Goal: Transaction & Acquisition: Purchase product/service

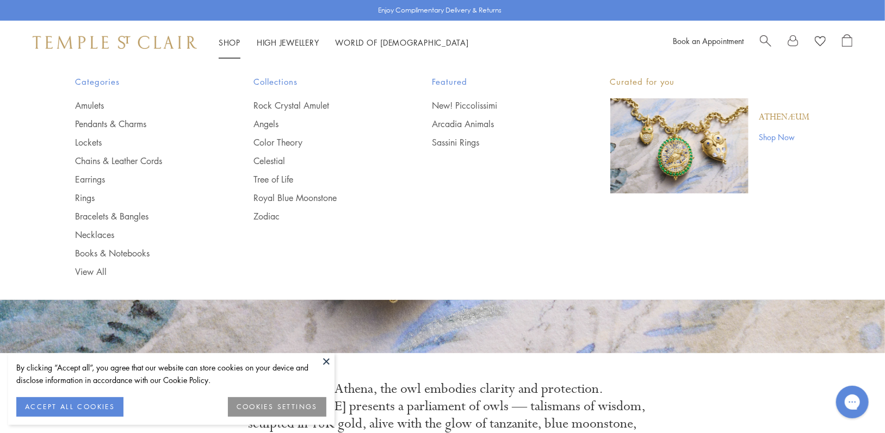
scroll to position [109, 0]
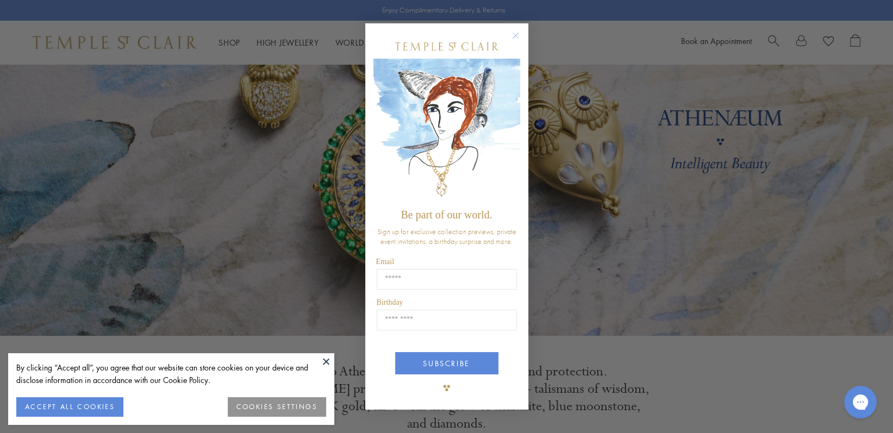
click at [515, 39] on circle "Close dialog" at bounding box center [515, 35] width 13 height 13
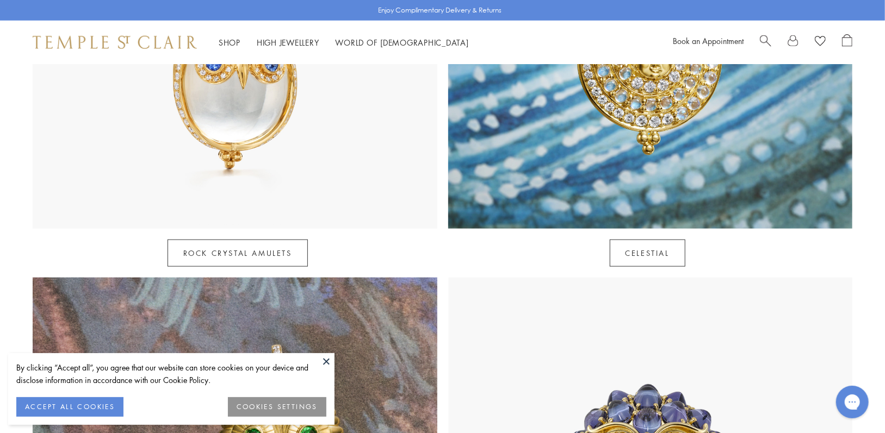
scroll to position [598, 0]
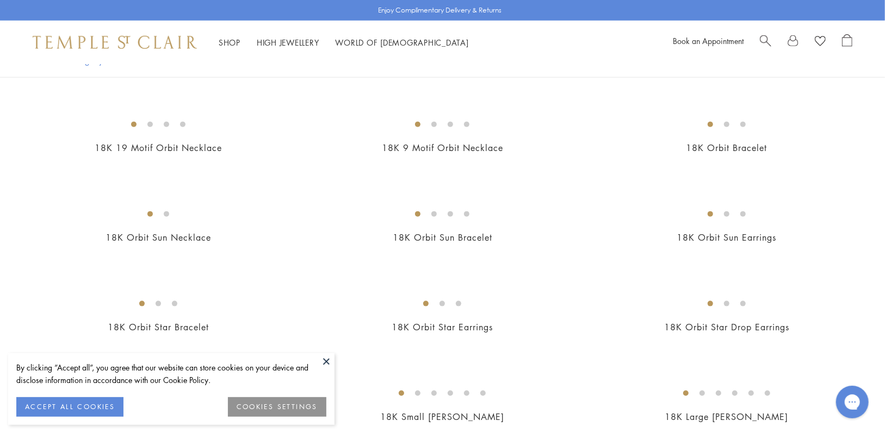
scroll to position [653, 0]
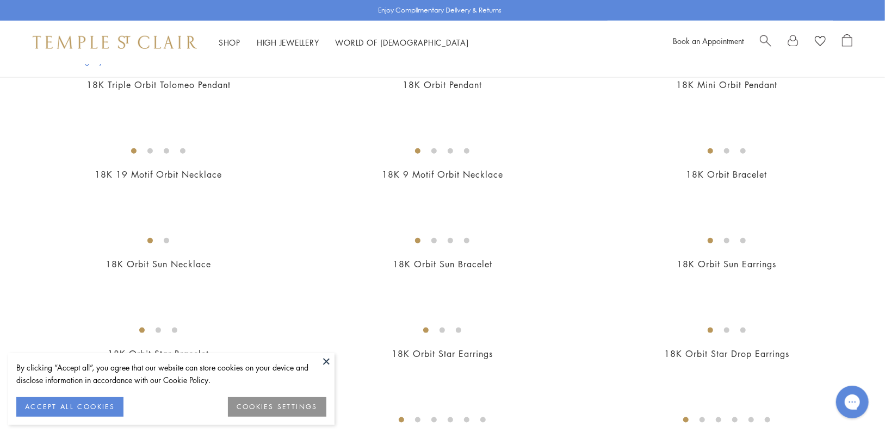
click at [0, 0] on img at bounding box center [0, 0] width 0 height 0
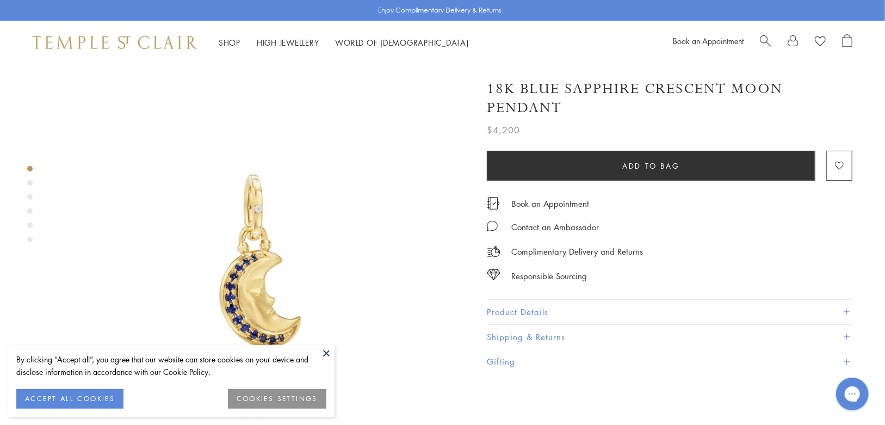
click at [575, 306] on button "Product Details" at bounding box center [669, 312] width 365 height 24
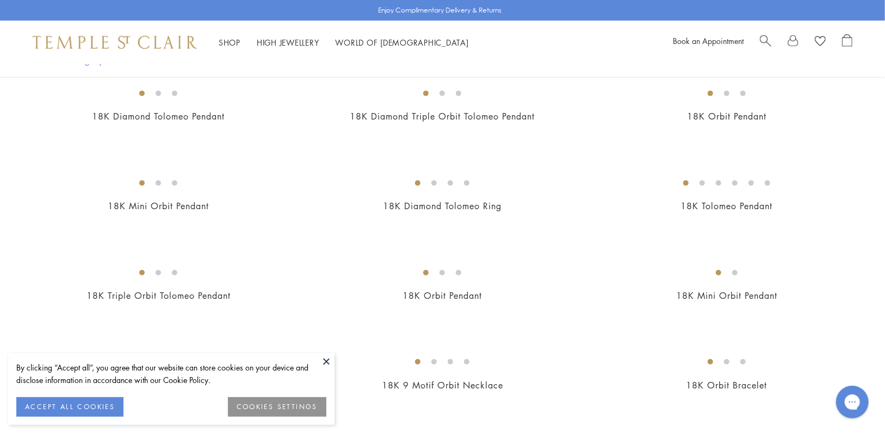
scroll to position [653, 0]
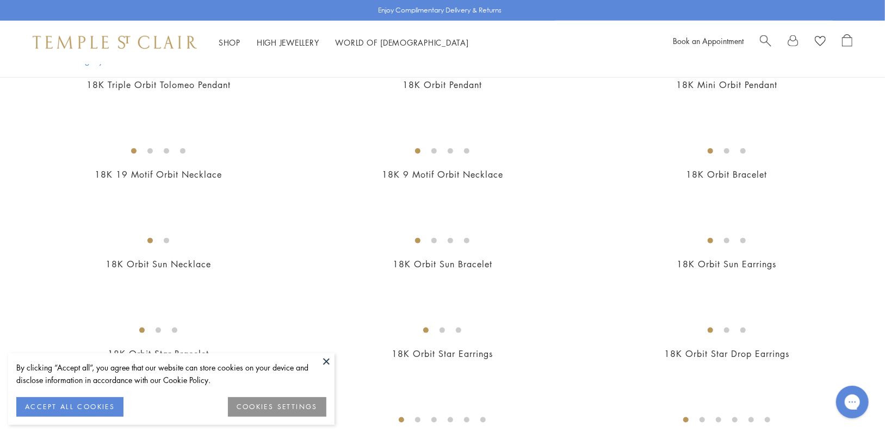
click at [0, 0] on img at bounding box center [0, 0] width 0 height 0
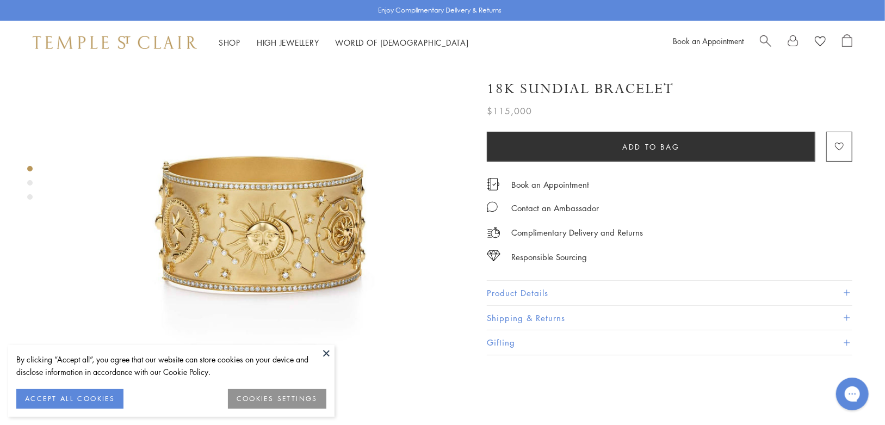
scroll to position [54, 0]
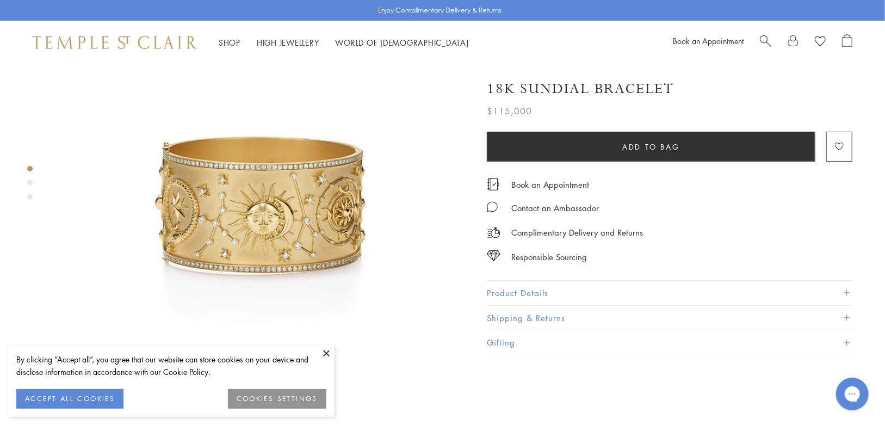
click at [279, 218] on img at bounding box center [257, 213] width 406 height 406
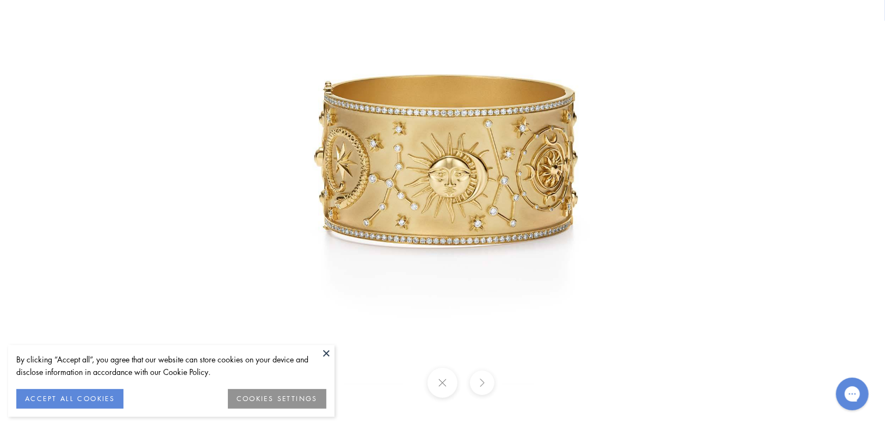
click at [482, 382] on button at bounding box center [482, 382] width 24 height 24
click at [474, 383] on button at bounding box center [482, 382] width 24 height 24
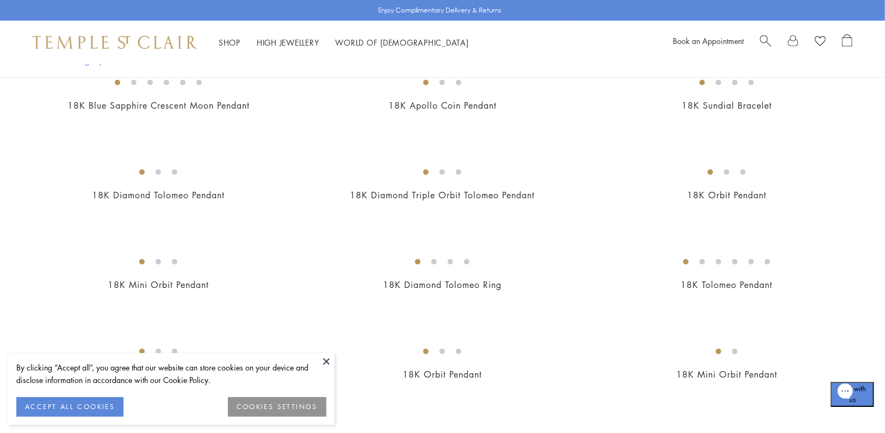
scroll to position [218, 0]
